Goal: Information Seeking & Learning: Find specific fact

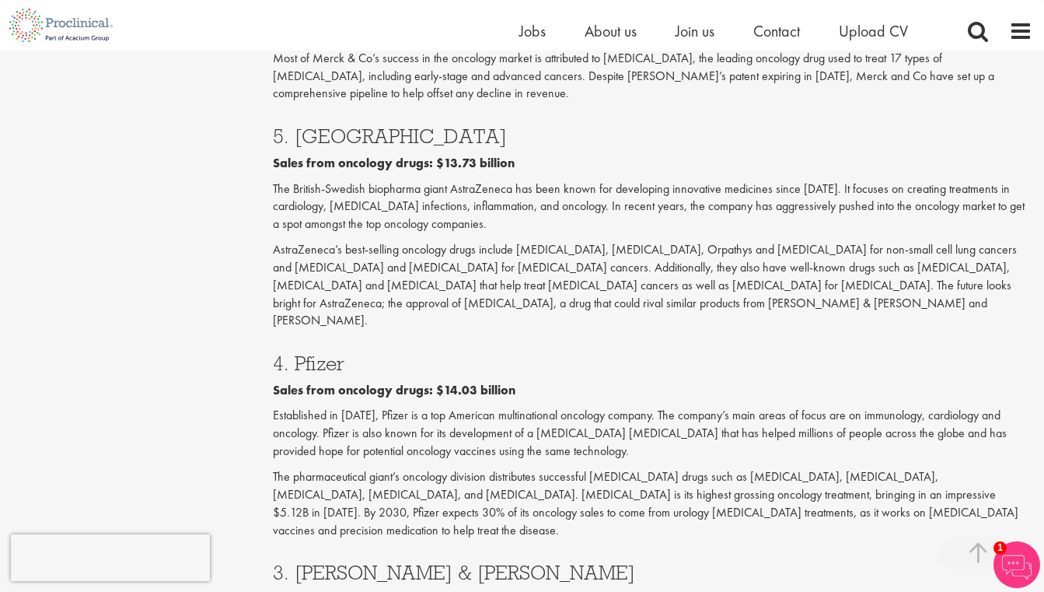
scroll to position [2493, 0]
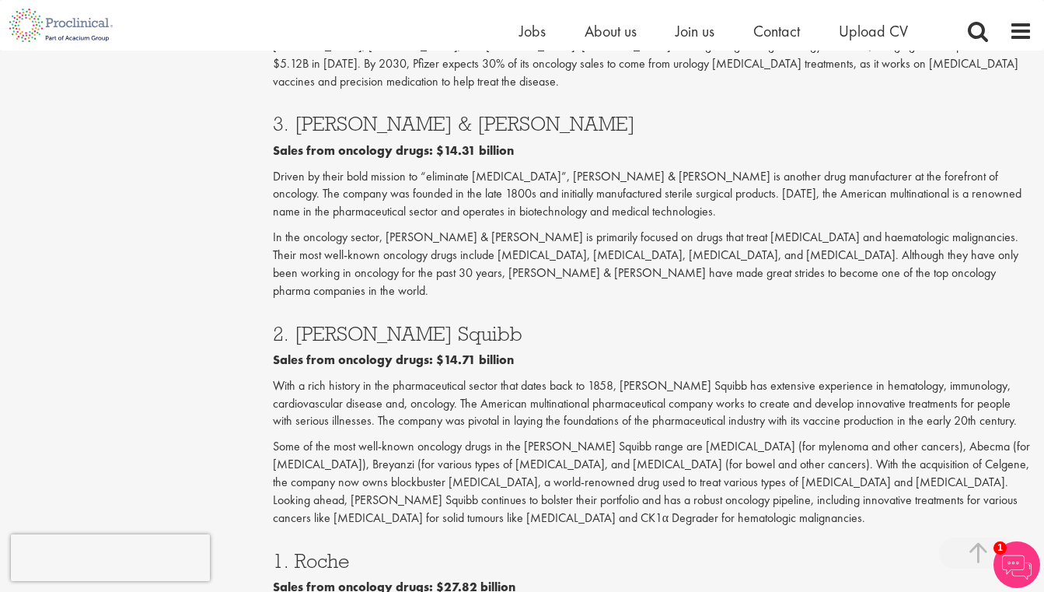
click at [450, 351] on b "Sales from oncology drugs: $14.71 billion" at bounding box center [393, 359] width 241 height 16
click at [418, 308] on div "2. [PERSON_NAME] Squibb Sales from oncology drugs: $14.71 billion With a rich h…" at bounding box center [652, 421] width 783 height 227
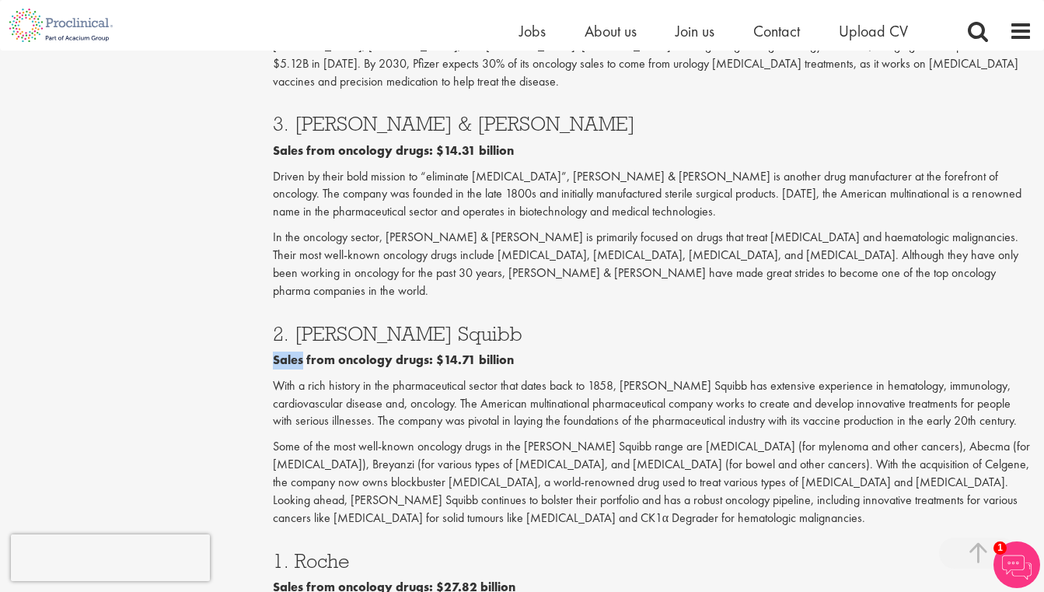
click at [420, 308] on div "2. [PERSON_NAME] Squibb Sales from oncology drugs: $14.71 billion With a rich h…" at bounding box center [652, 421] width 783 height 227
click at [414, 323] on h3 "2. [PERSON_NAME] Squibb" at bounding box center [653, 333] width 760 height 20
copy div "2. [PERSON_NAME] Squibb"
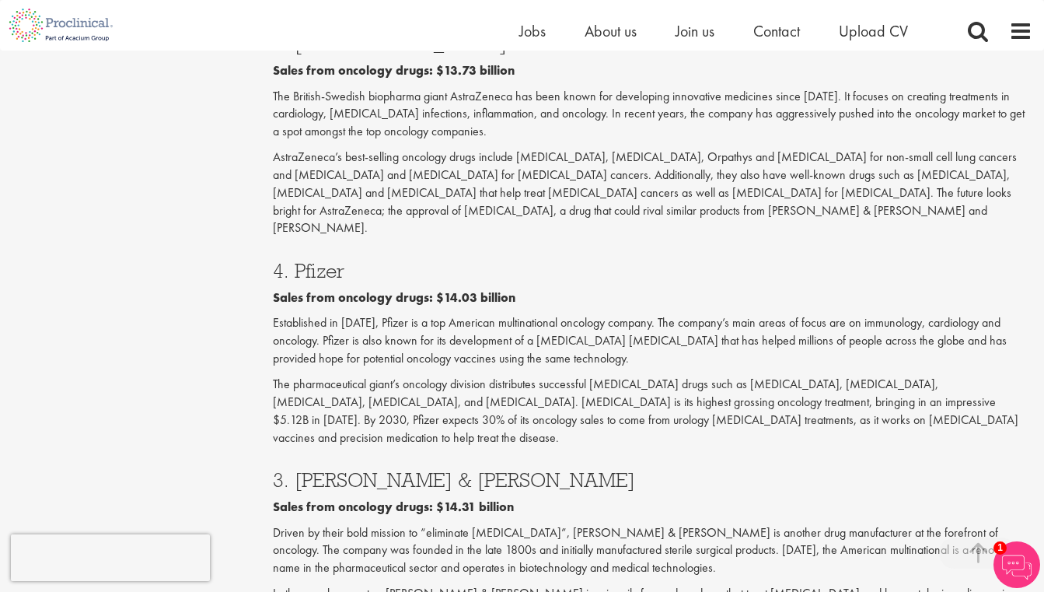
scroll to position [2108, 0]
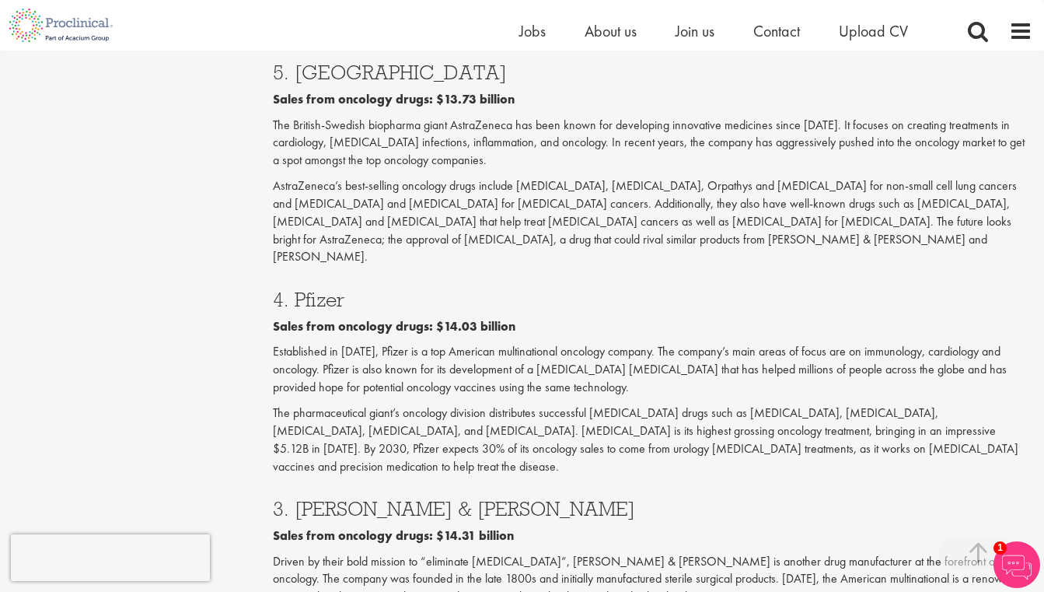
click at [464, 498] on h3 "3. [PERSON_NAME] & [PERSON_NAME]" at bounding box center [653, 508] width 760 height 20
drag, startPoint x: 465, startPoint y: 337, endPoint x: 294, endPoint y: 343, distance: 171.2
click at [293, 498] on h3 "3. [PERSON_NAME] & [PERSON_NAME]" at bounding box center [653, 508] width 760 height 20
copy h3 "[PERSON_NAME] & [PERSON_NAME]"
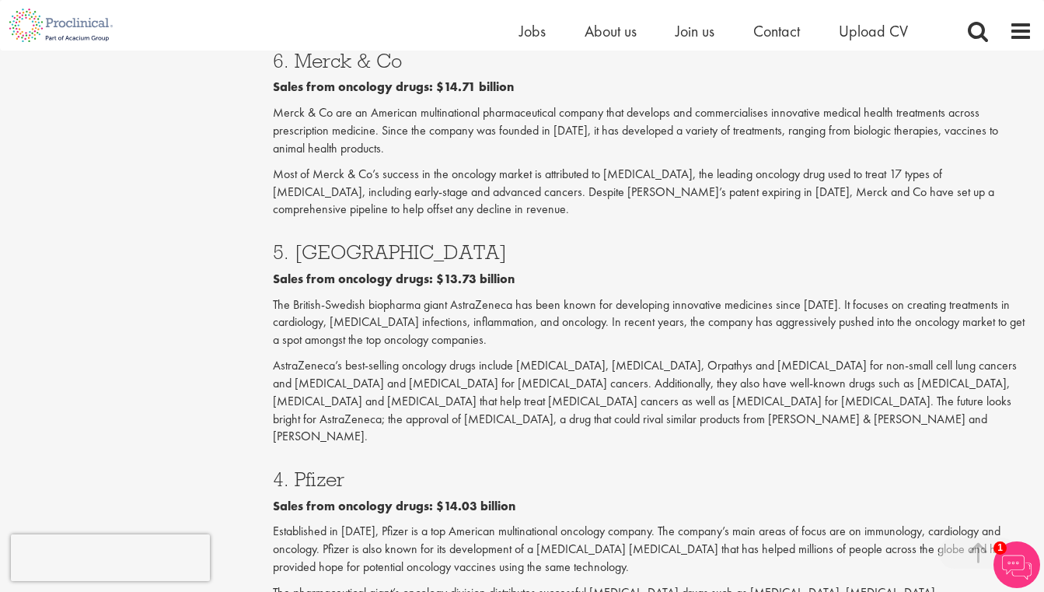
scroll to position [1921, 0]
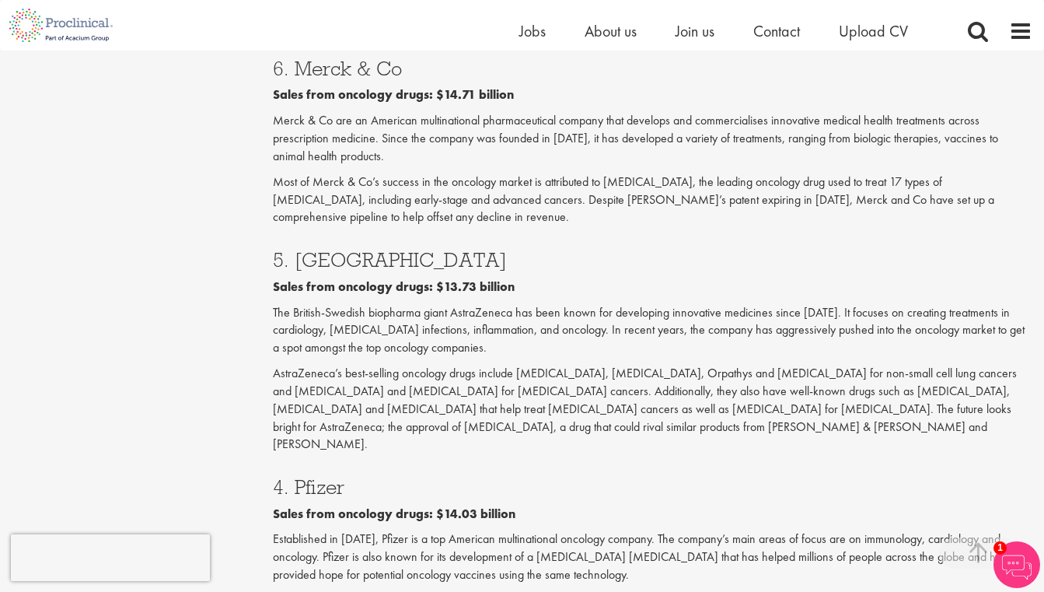
click at [319, 477] on h3 "4. Pfizer" at bounding box center [653, 487] width 760 height 20
copy h3 "Pfizer"
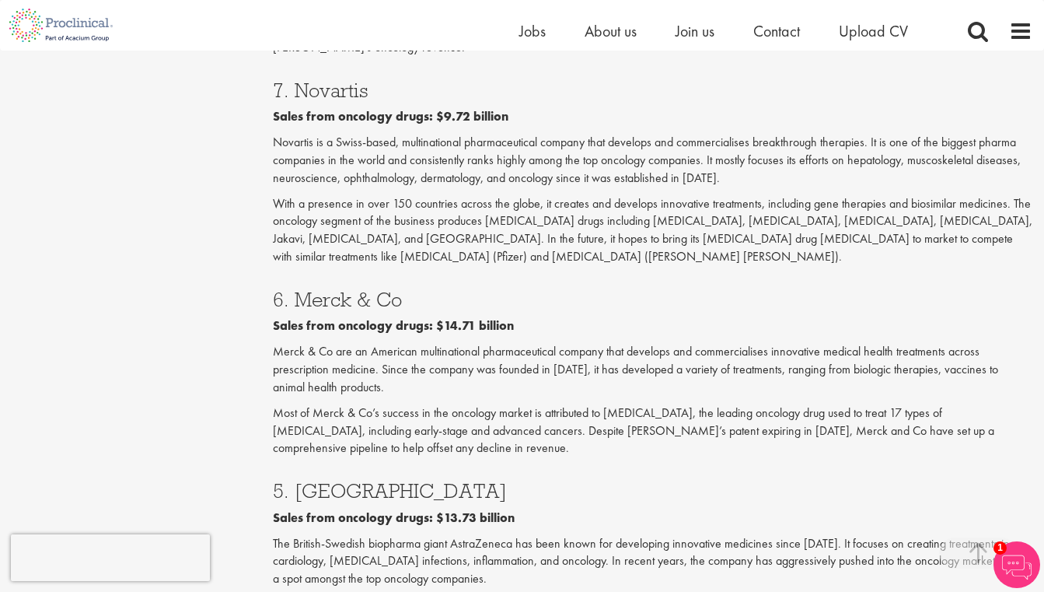
click at [452, 343] on p "Merck & Co are an American multinational pharmaceutical company that develops a…" at bounding box center [653, 370] width 760 height 54
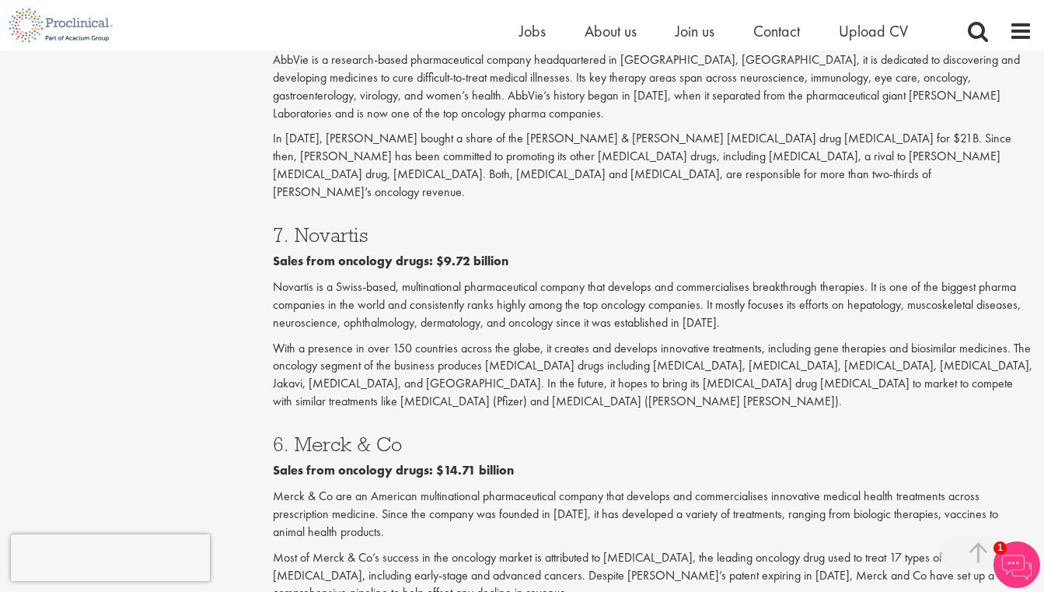
scroll to position [1544, 0]
click at [348, 226] on h3 "7. Novartis" at bounding box center [653, 236] width 760 height 20
copy h3 "Novartis"
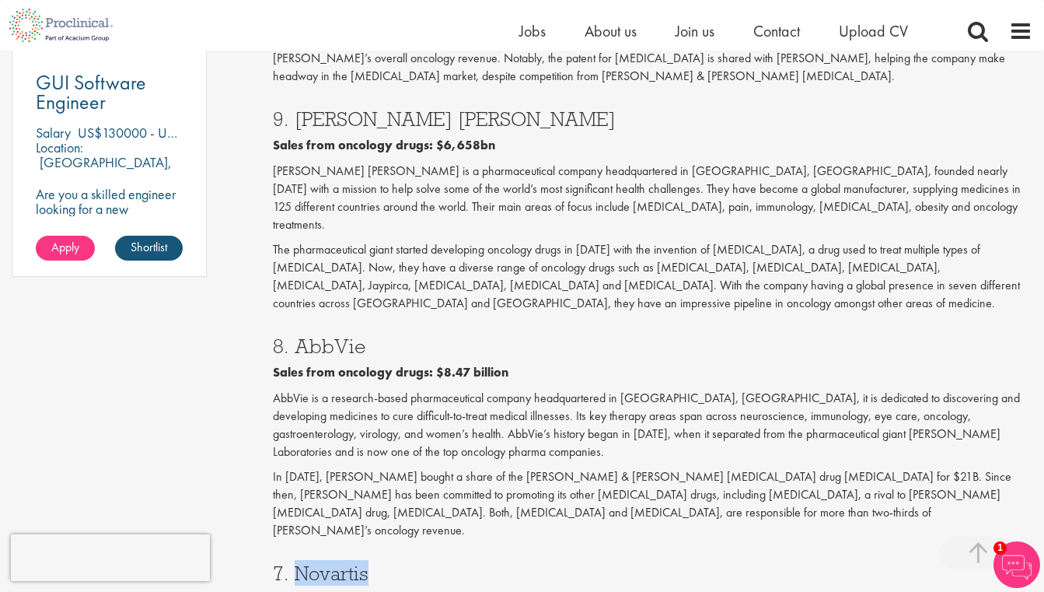
scroll to position [1206, 0]
click at [514, 390] on p "AbbVie is a research-based pharmaceutical company headquartered in [GEOGRAPHIC_…" at bounding box center [653, 425] width 760 height 71
click at [362, 337] on h3 "8. AbbVie" at bounding box center [653, 347] width 760 height 20
click at [344, 337] on h3 "8. AbbVie" at bounding box center [653, 347] width 760 height 20
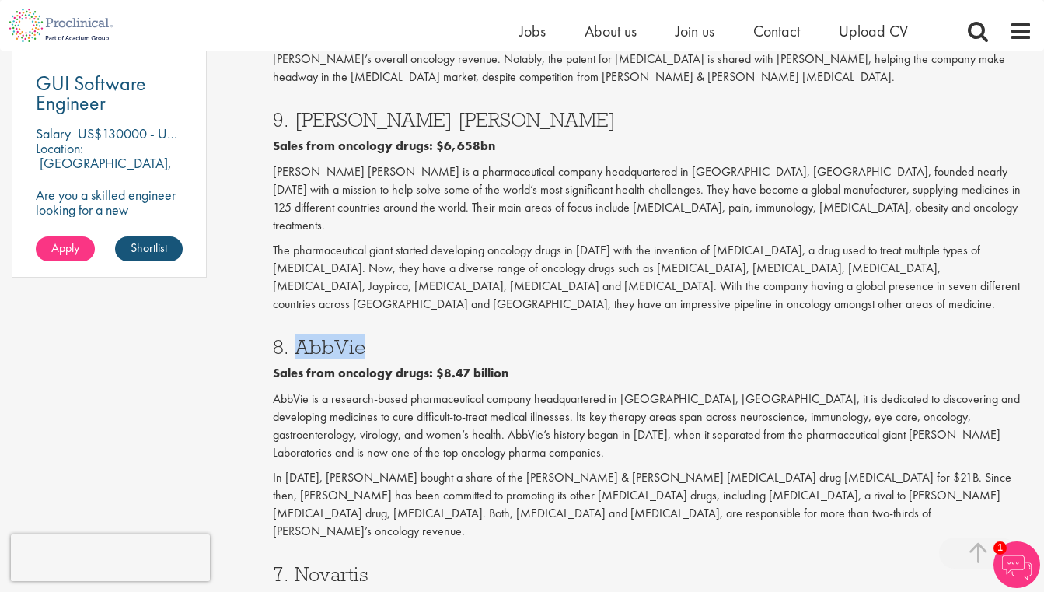
click at [344, 337] on h3 "8. AbbVie" at bounding box center [653, 347] width 760 height 20
copy h3 "AbbVie"
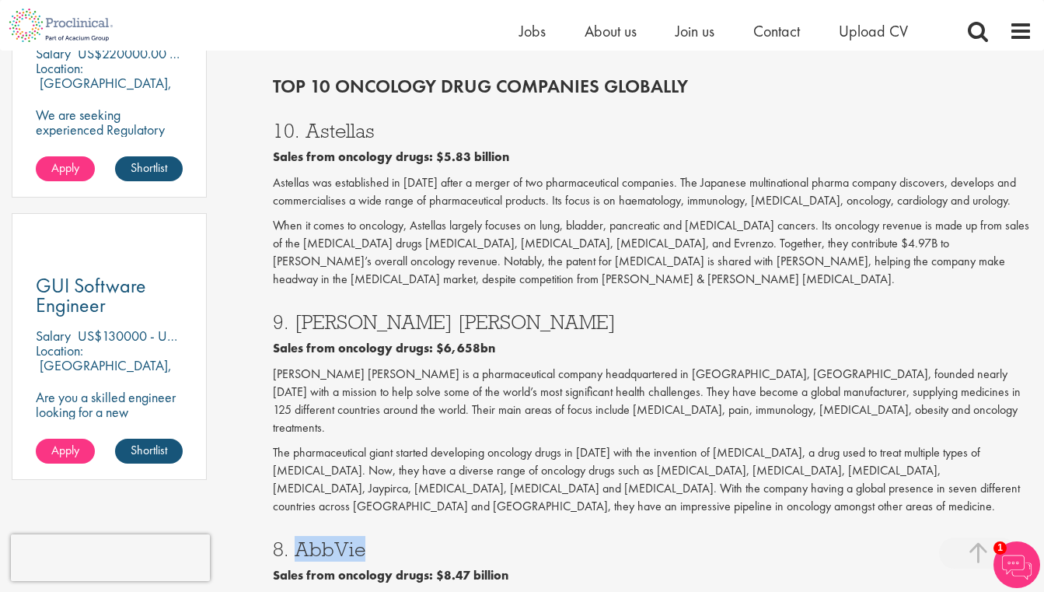
scroll to position [998, 0]
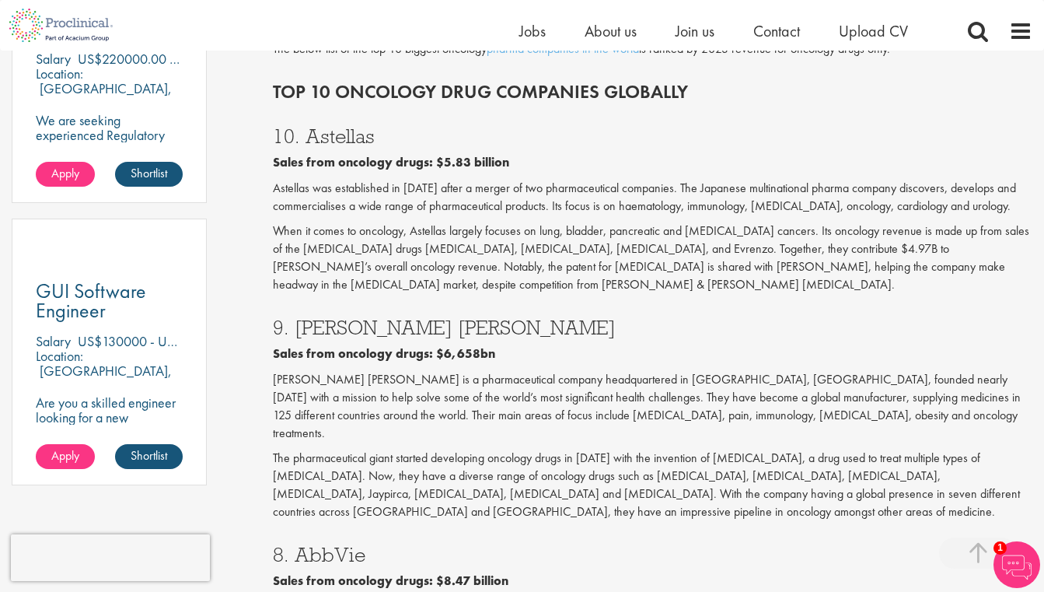
click at [359, 126] on h3 "10. Astellas" at bounding box center [653, 136] width 760 height 20
copy h3 "Astellas"
click at [366, 317] on h3 "9. [PERSON_NAME] [PERSON_NAME]" at bounding box center [653, 327] width 760 height 20
drag, startPoint x: 366, startPoint y: 299, endPoint x: 299, endPoint y: 300, distance: 66.9
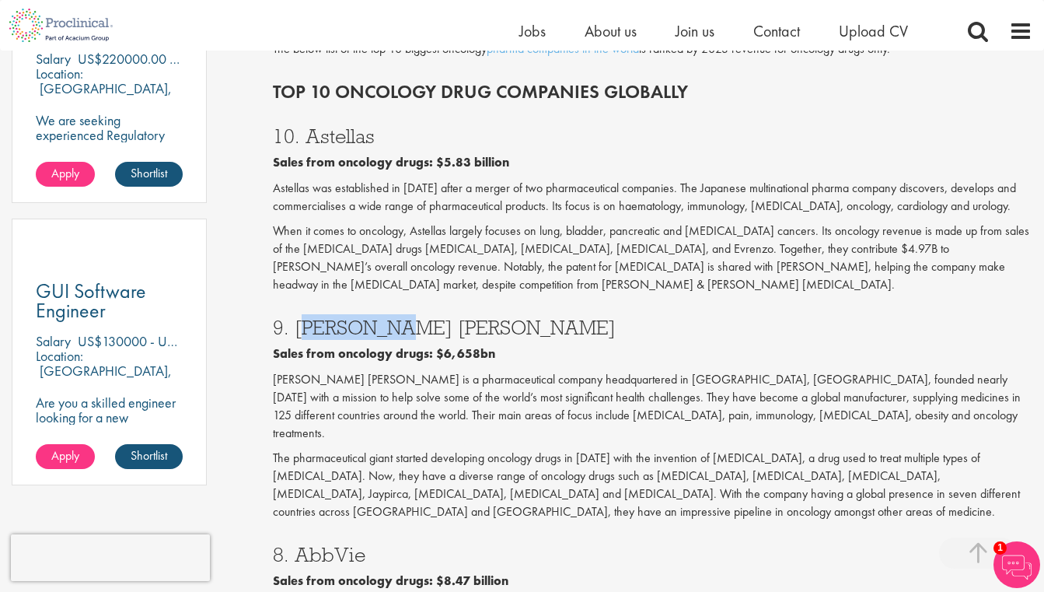
click at [299, 317] on h3 "9. [PERSON_NAME] [PERSON_NAME]" at bounding box center [653, 327] width 760 height 20
copy h3 "[PERSON_NAME] [PERSON_NAME]"
